Goal: Information Seeking & Learning: Learn about a topic

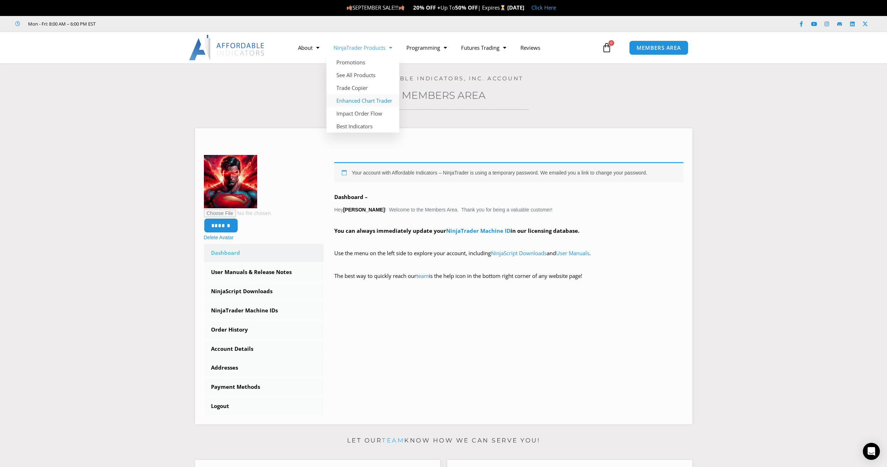
click at [367, 99] on link "Enhanced Chart Trader" at bounding box center [362, 100] width 73 height 13
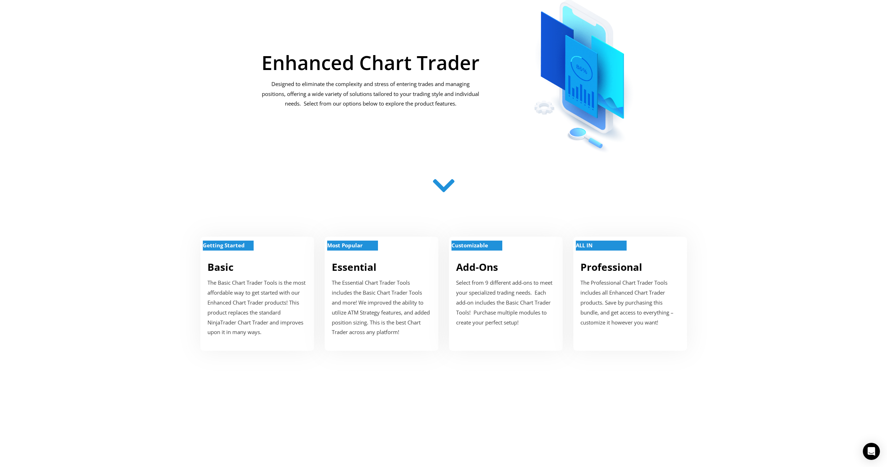
scroll to position [142, 0]
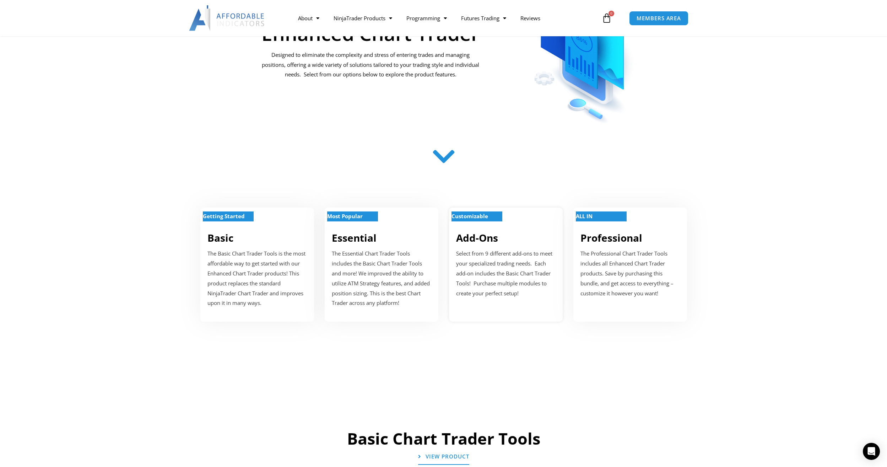
click at [475, 249] on p "Select from 9 different add-ons to meet your specialized trading needs. Each ad…" at bounding box center [505, 273] width 99 height 49
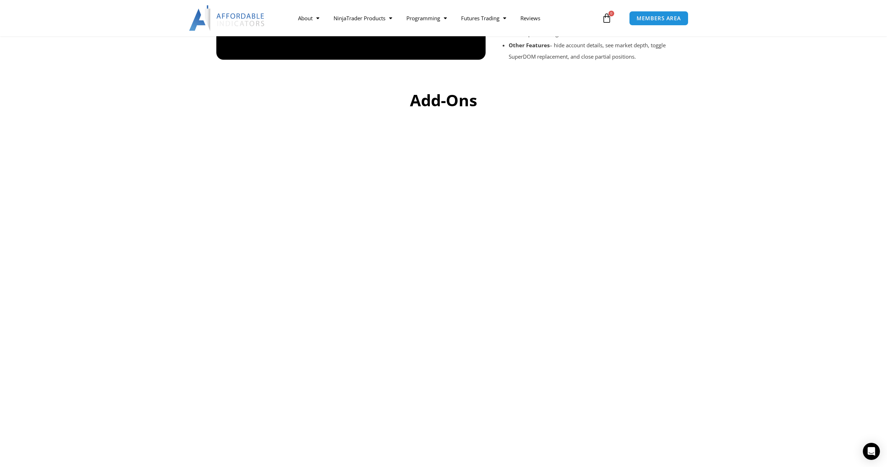
scroll to position [1021, 0]
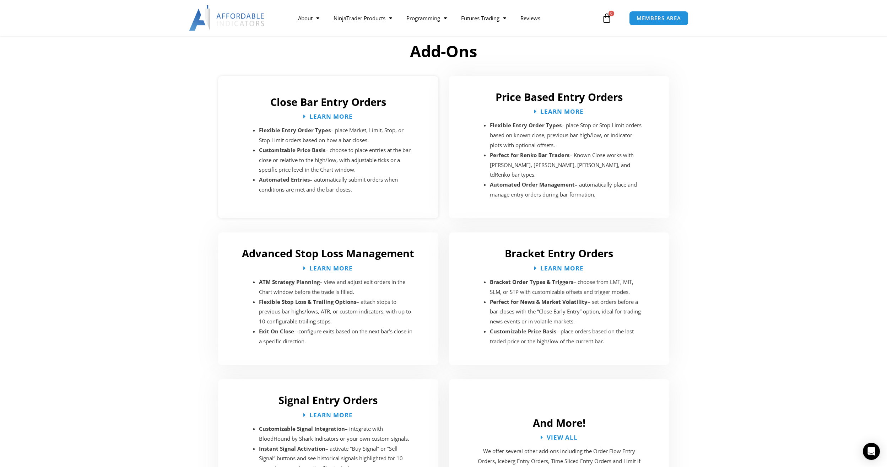
click at [357, 128] on li "Flexible Entry Order Types – place Market, Limit, Stop, or Stop Limit orders ba…" at bounding box center [336, 135] width 155 height 20
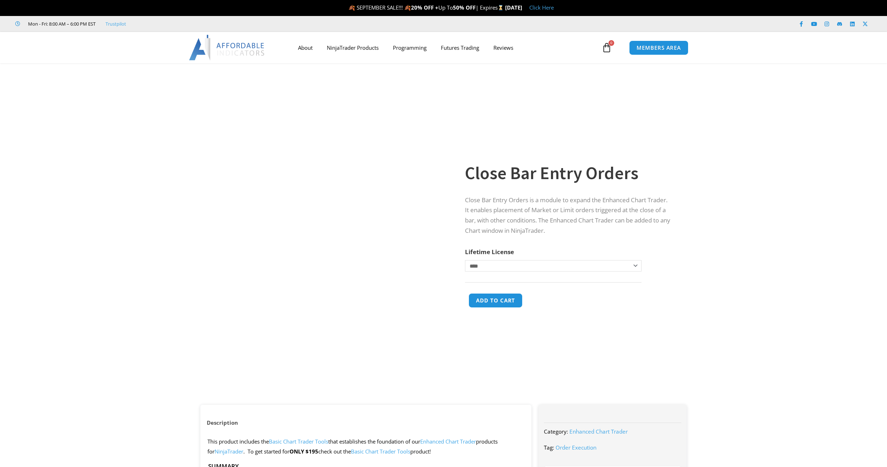
click at [339, 113] on img at bounding box center [324, 174] width 228 height 196
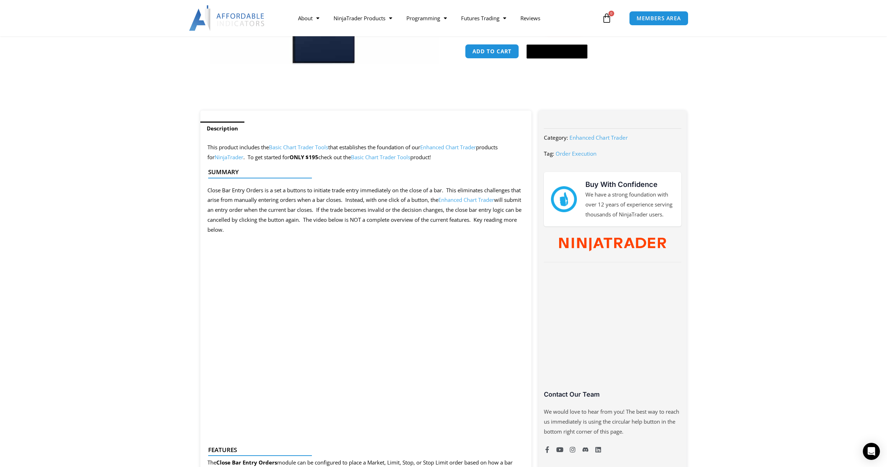
scroll to position [178, 0]
